Goal: Information Seeking & Learning: Learn about a topic

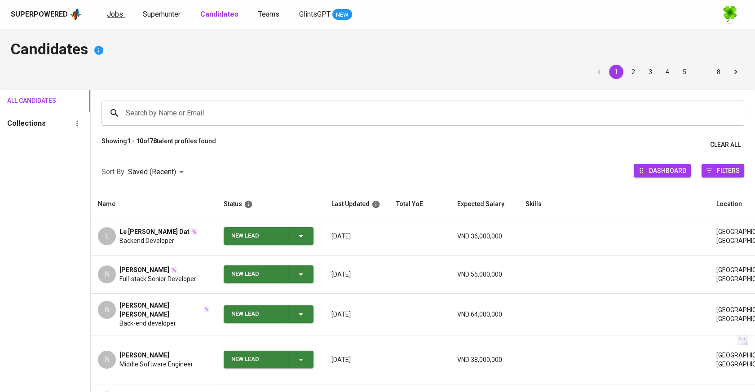
click at [109, 17] on span "Jobs" at bounding box center [115, 14] width 16 height 9
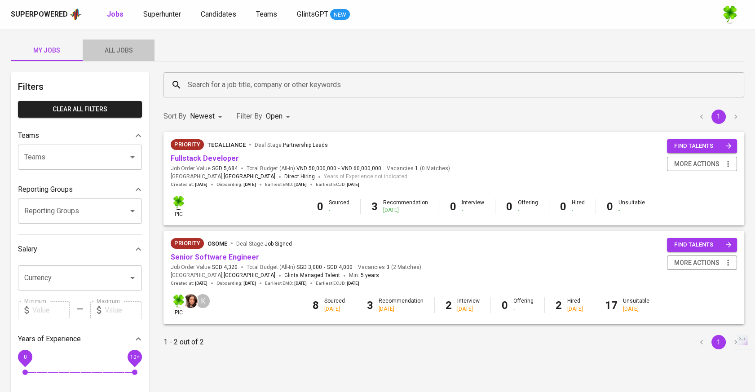
click at [129, 40] on button "All Jobs" at bounding box center [119, 51] width 72 height 22
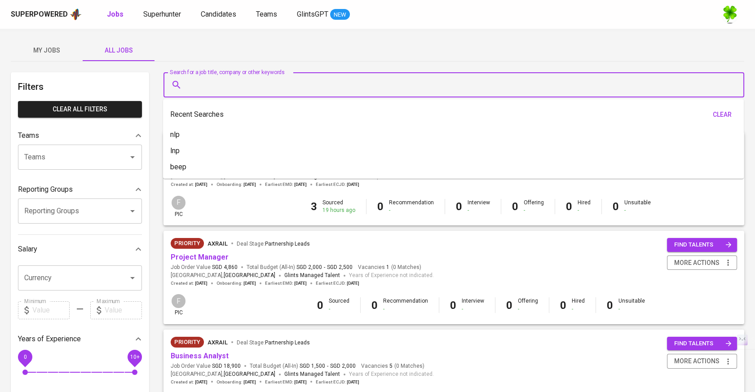
click at [217, 89] on input "Search for a job title, company or other keywords" at bounding box center [455, 84] width 541 height 17
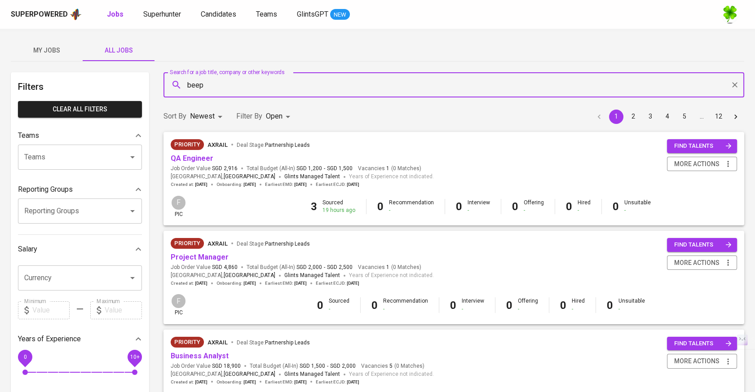
type input "beep"
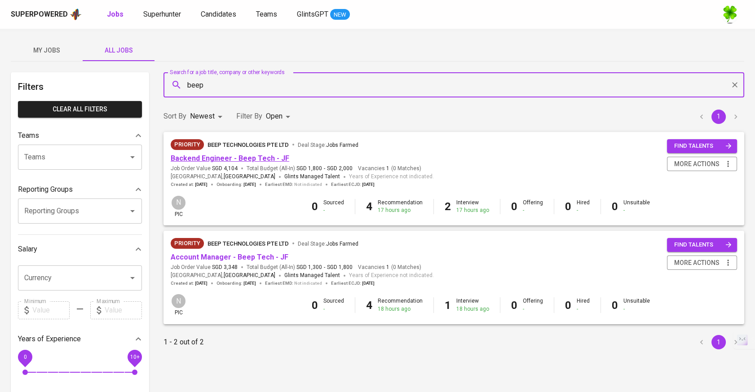
click at [280, 160] on link "Backend Engineer - Beep Tech - JF" at bounding box center [230, 158] width 119 height 9
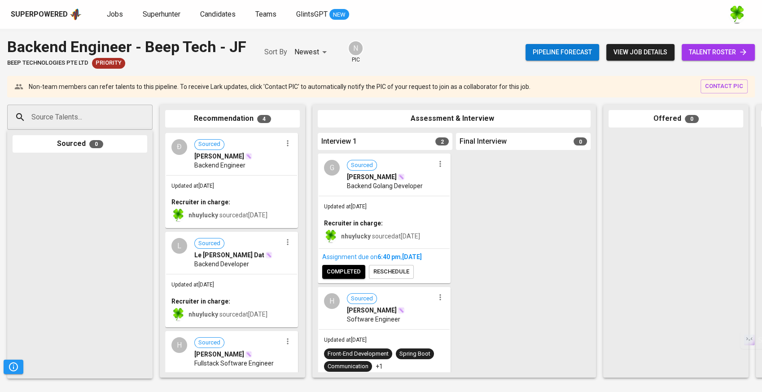
click at [496, 208] on div at bounding box center [523, 263] width 135 height 219
